Goal: Task Accomplishment & Management: Manage account settings

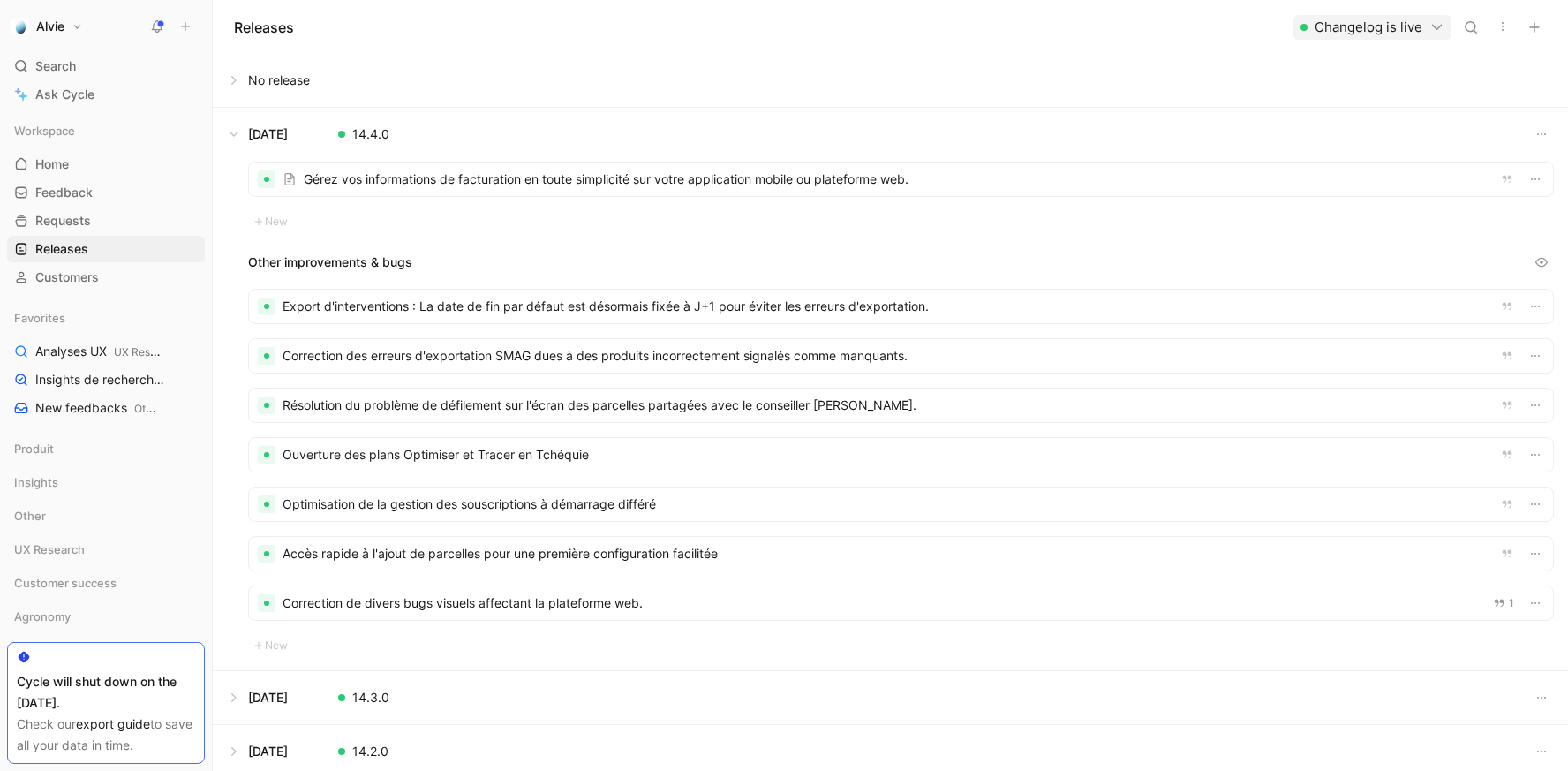
click at [72, 26] on button "Alvie" at bounding box center [48, 26] width 81 height 25
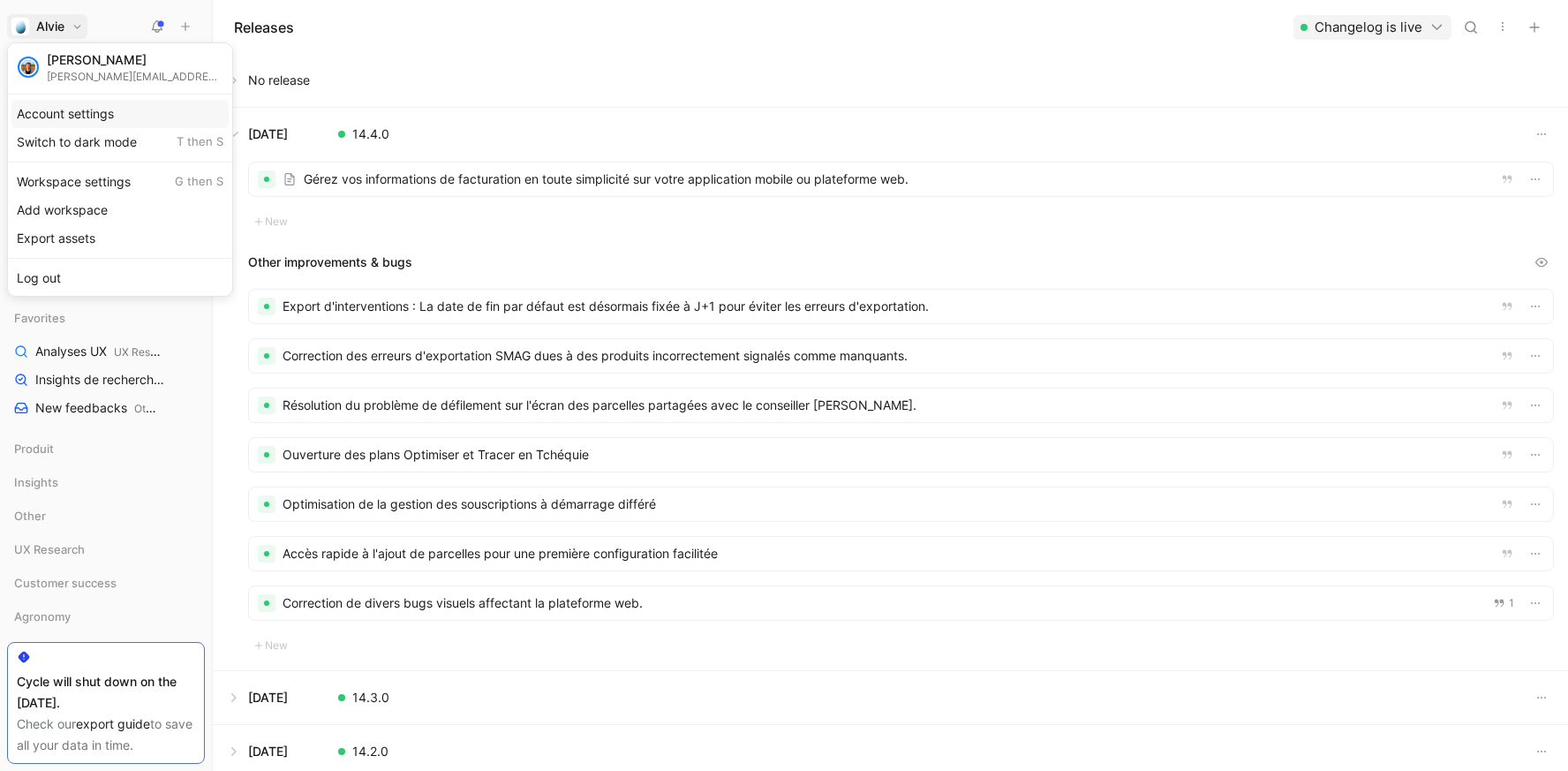
click at [65, 118] on div "Account settings" at bounding box center [120, 114] width 218 height 28
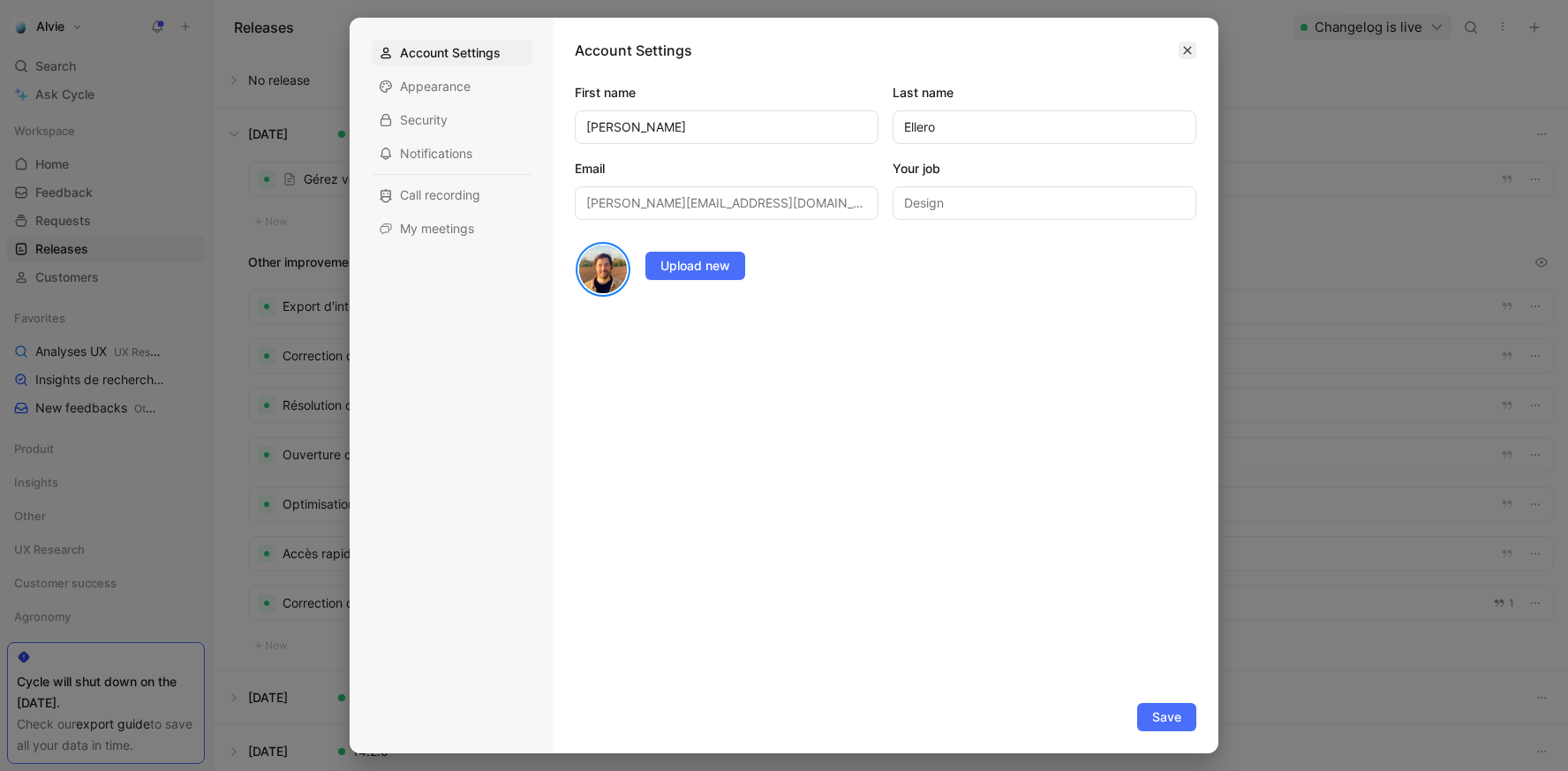
click at [1189, 50] on icon "button" at bounding box center [1188, 50] width 11 height 11
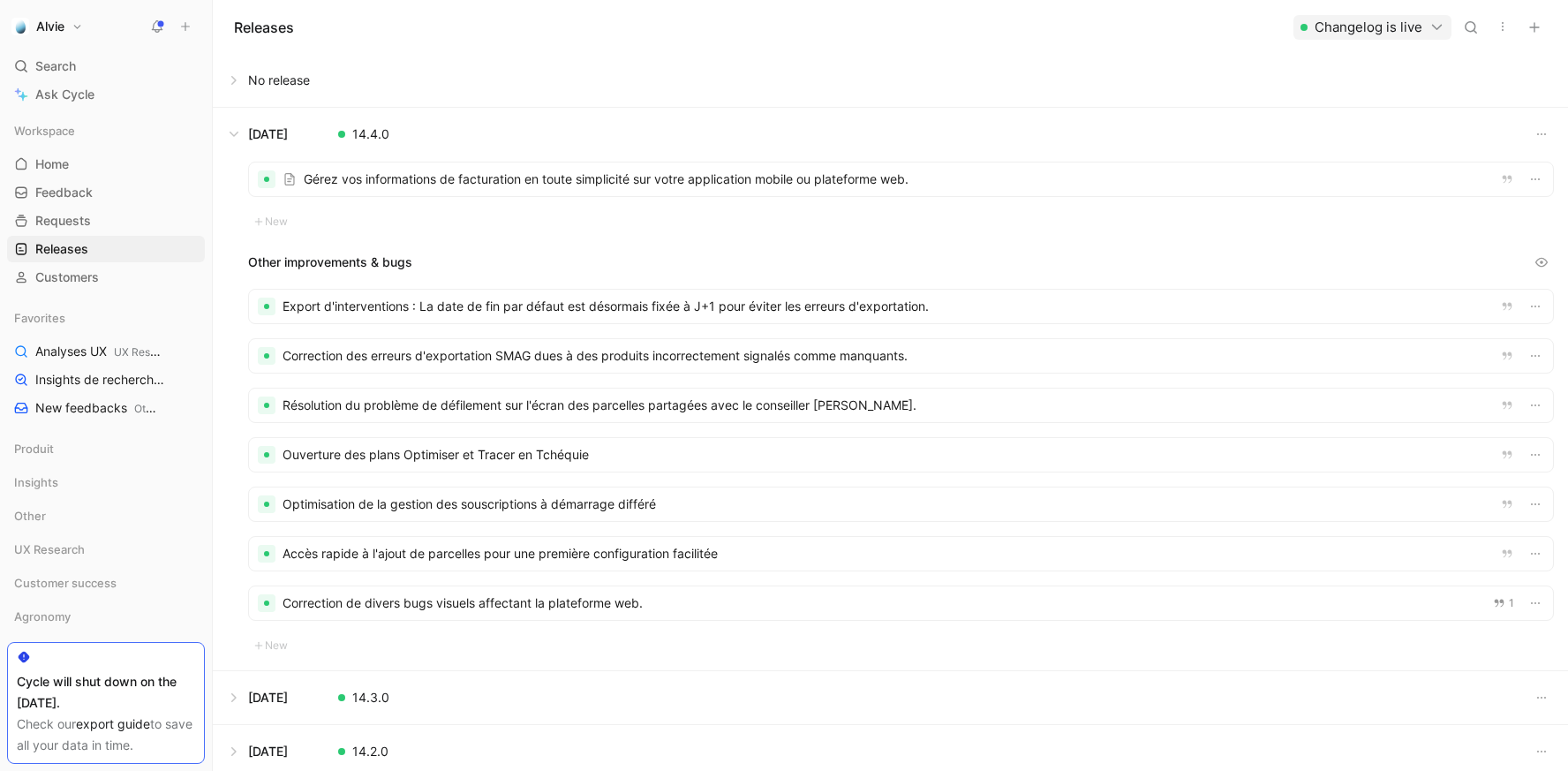
click at [66, 31] on button "Alvie" at bounding box center [48, 26] width 81 height 25
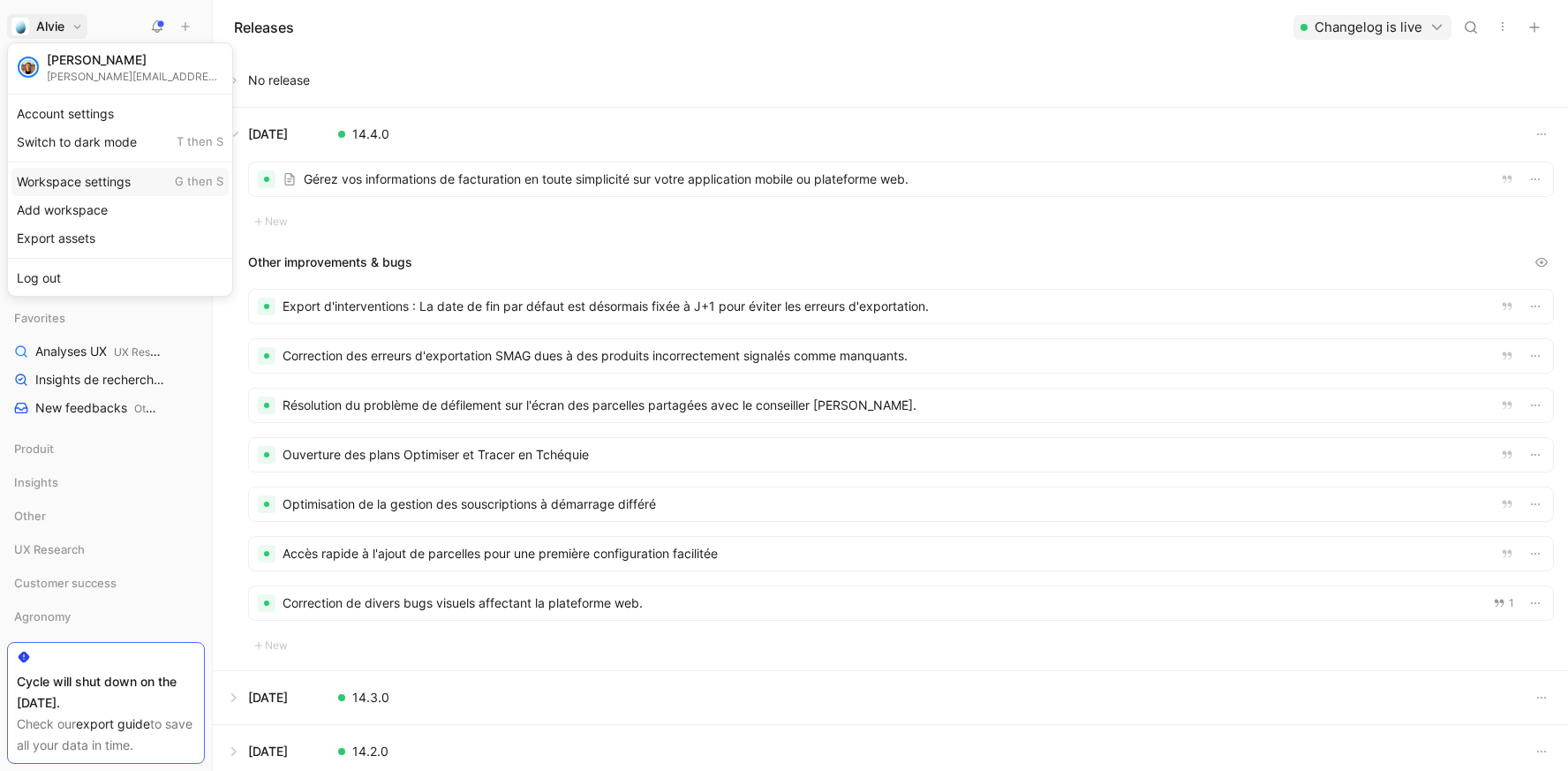
click at [55, 172] on div "Workspace settings G then S" at bounding box center [120, 182] width 218 height 28
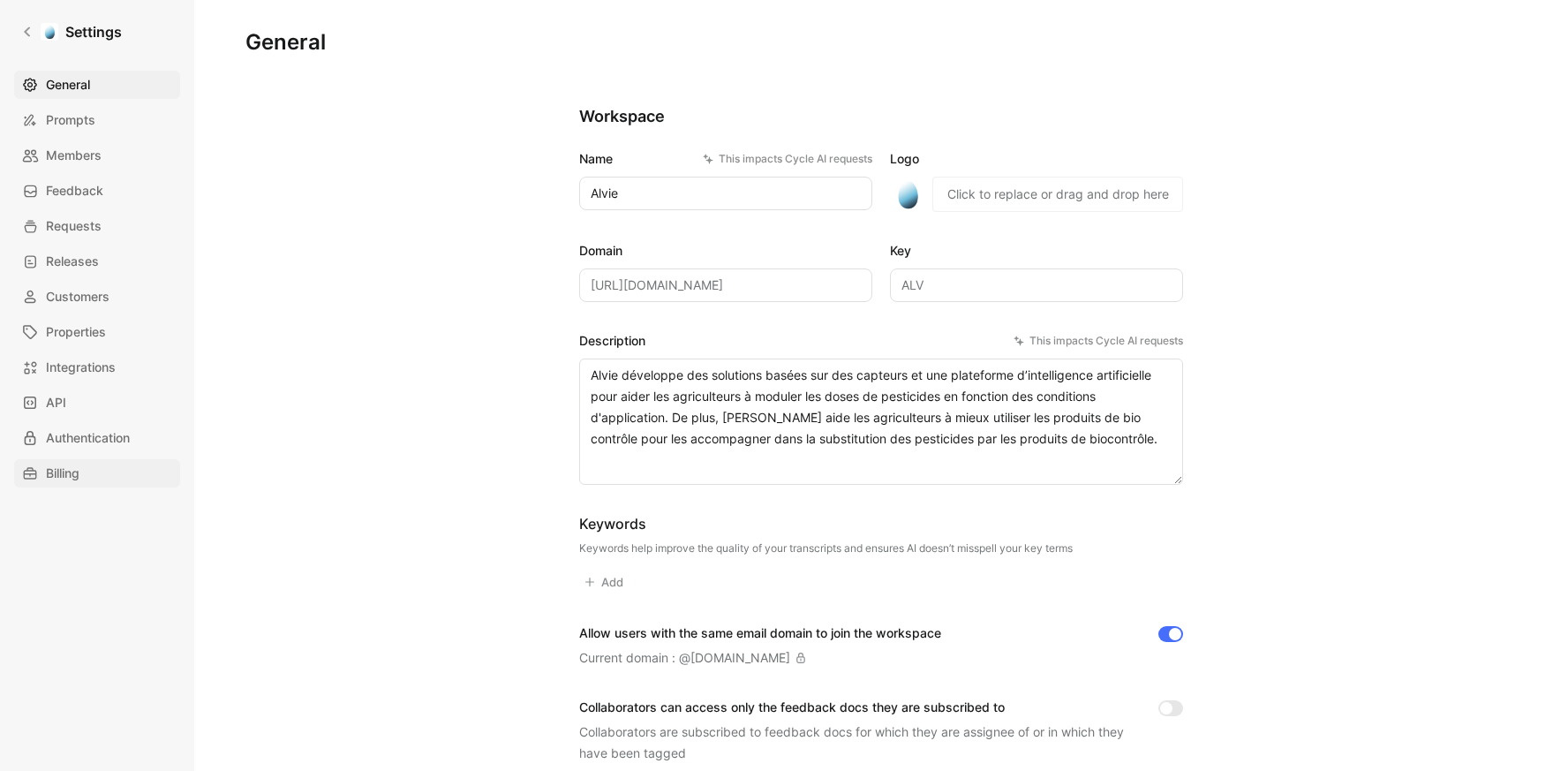
click at [62, 472] on span "Billing" at bounding box center [62, 473] width 34 height 21
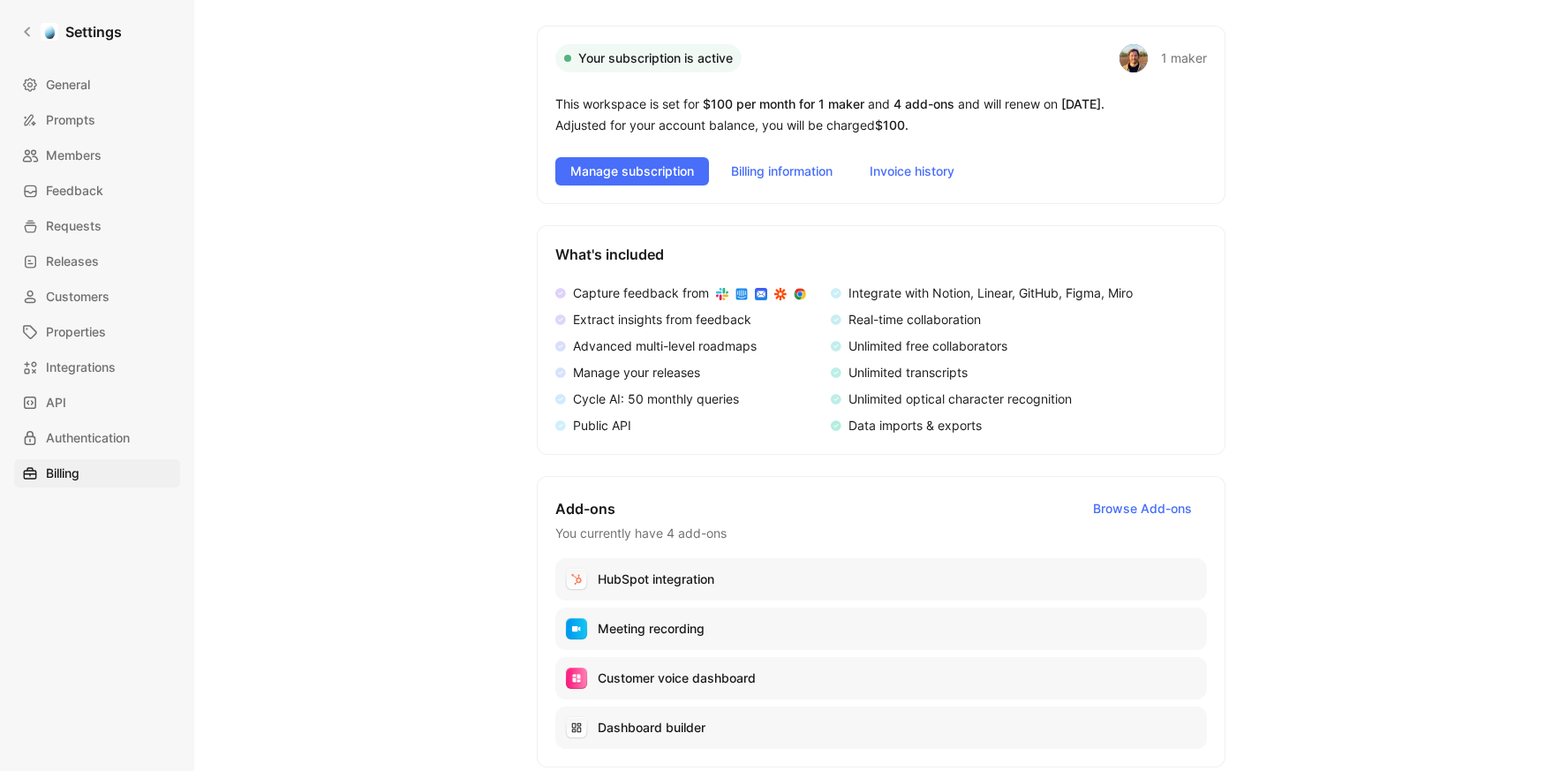
scroll to position [103, 0]
click at [751, 432] on li "Public API" at bounding box center [680, 424] width 251 height 21
click at [909, 174] on span "Invoice history" at bounding box center [912, 170] width 84 height 21
